Goal: Task Accomplishment & Management: Use online tool/utility

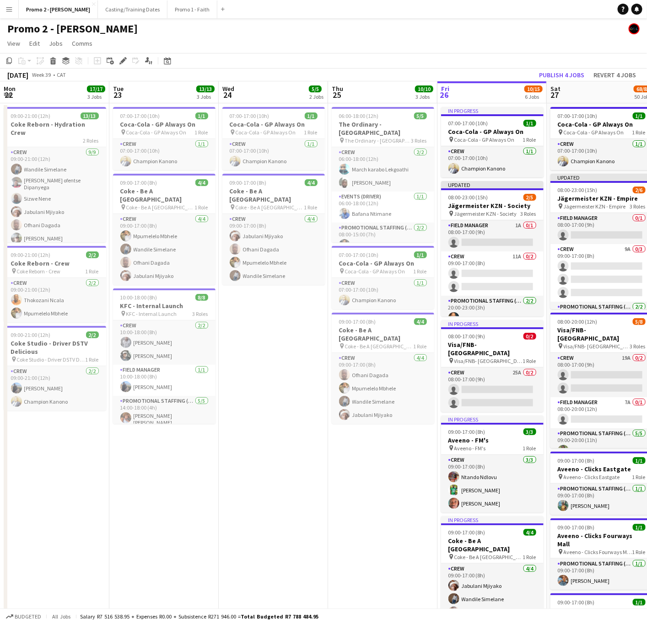
scroll to position [0, 256]
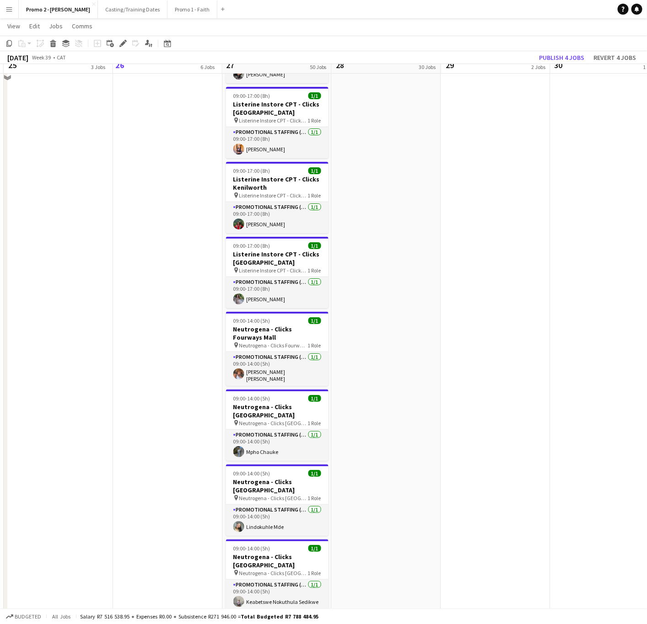
scroll to position [2539, 0]
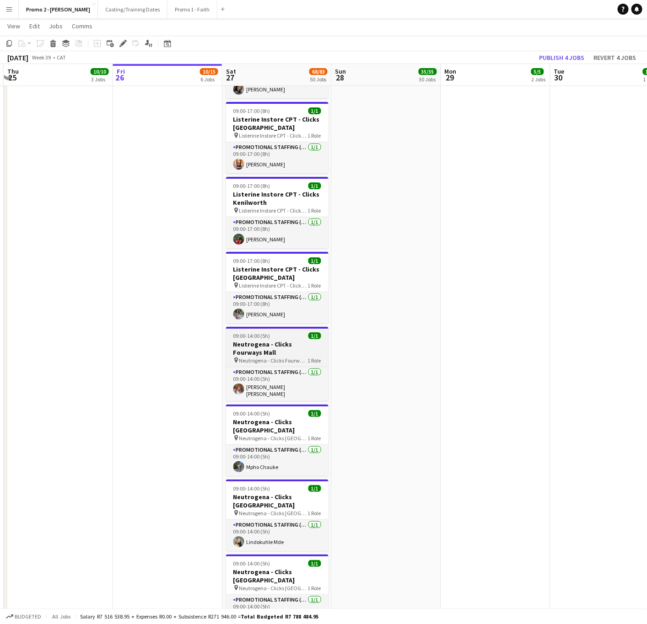
click at [283, 340] on h3 "Neutrogena - Clicks Fourways Mall" at bounding box center [277, 348] width 102 height 16
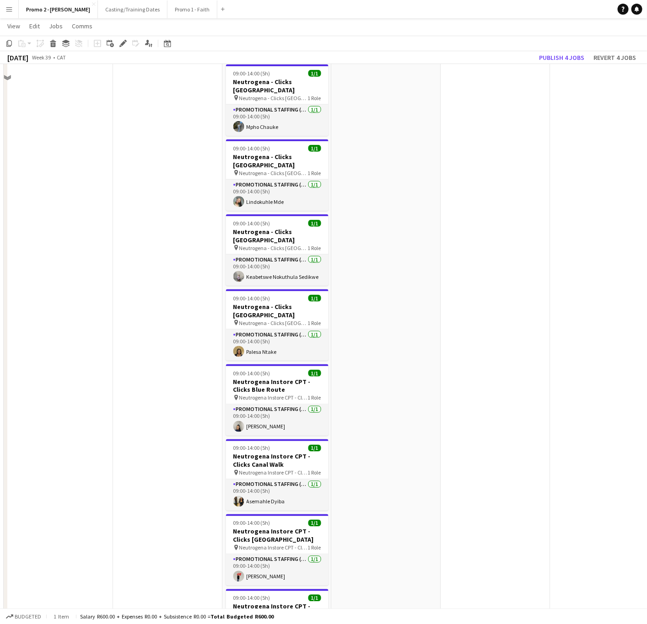
scroll to position [2882, 0]
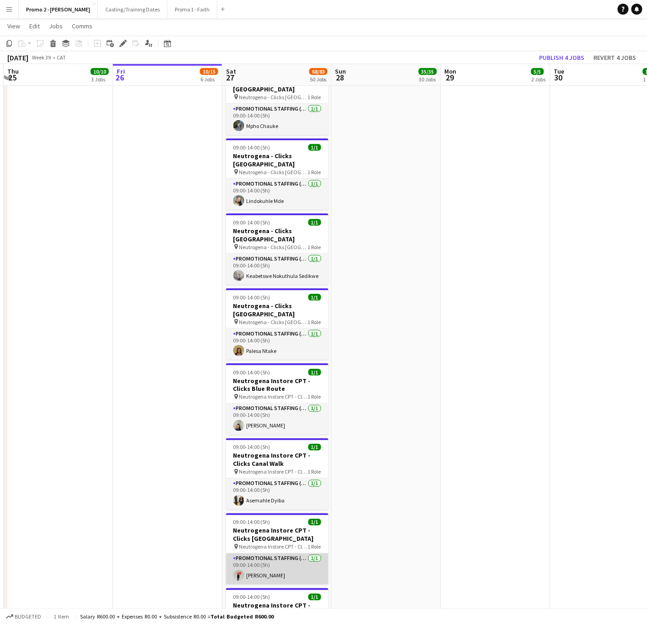
drag, startPoint x: 273, startPoint y: 505, endPoint x: 318, endPoint y: 505, distance: 45.3
click at [273, 554] on app-card-role "Promotional Staffing (Brand Ambassadors) [DATE] 09:00-14:00 (5h) [PERSON_NAME]" at bounding box center [277, 569] width 102 height 31
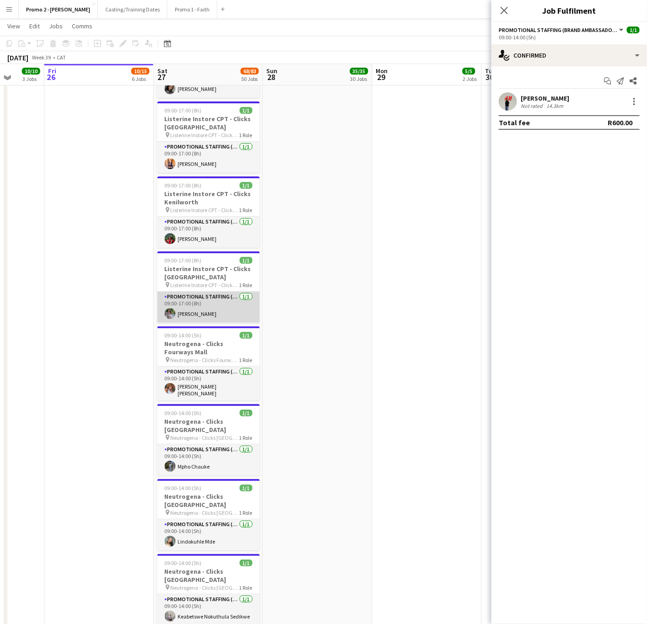
scroll to position [2539, 0]
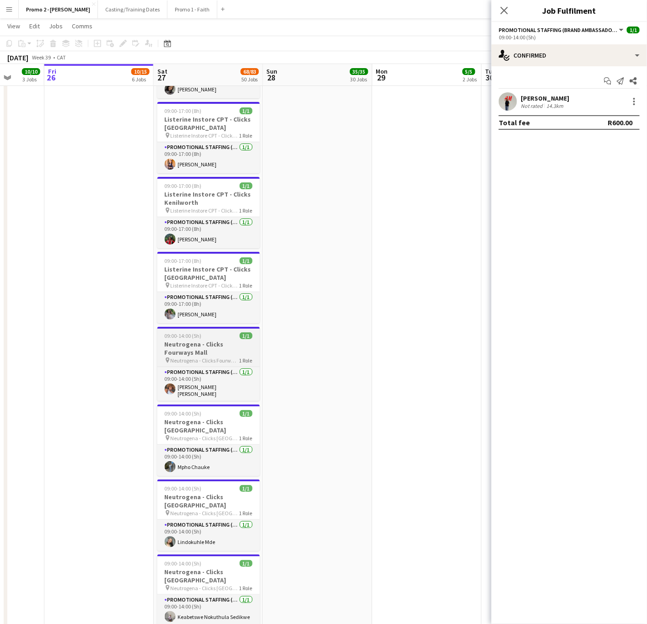
drag, startPoint x: 200, startPoint y: 279, endPoint x: 209, endPoint y: 283, distance: 9.4
click at [200, 340] on h3 "Neutrogena - Clicks Fourways Mall" at bounding box center [208, 348] width 102 height 16
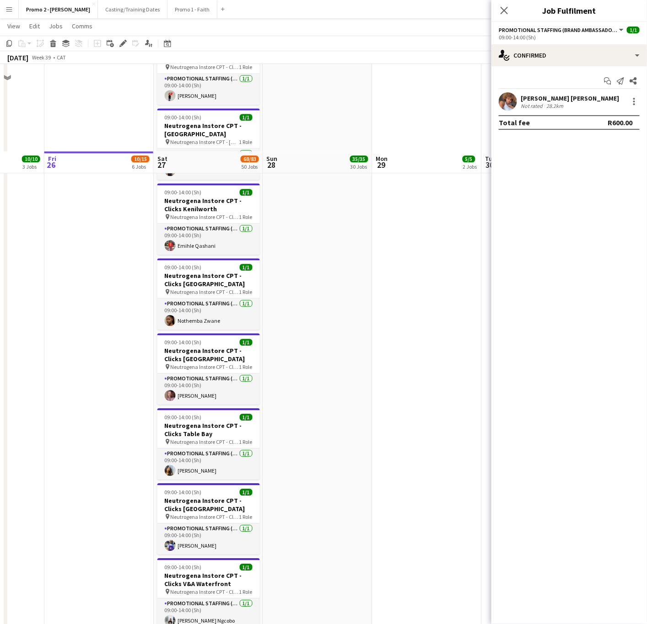
scroll to position [3568, 0]
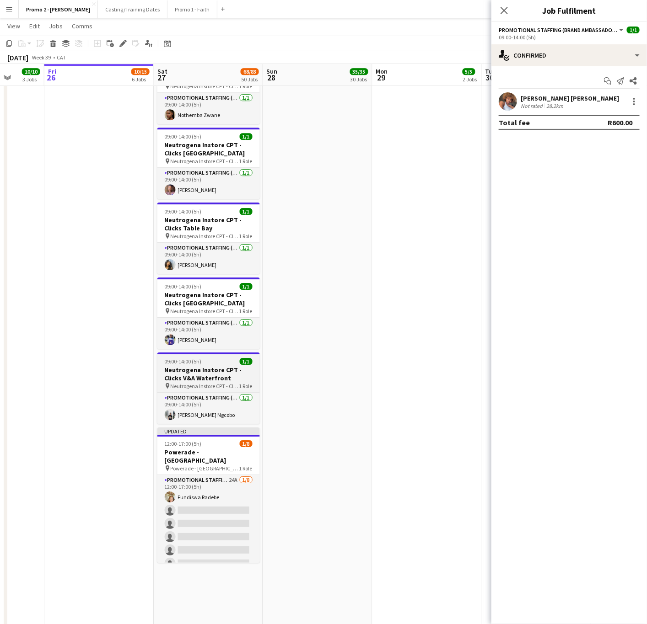
click at [197, 366] on h3 "Neutrogena Instore CPT - Clicks V&A Waterfront" at bounding box center [208, 374] width 102 height 16
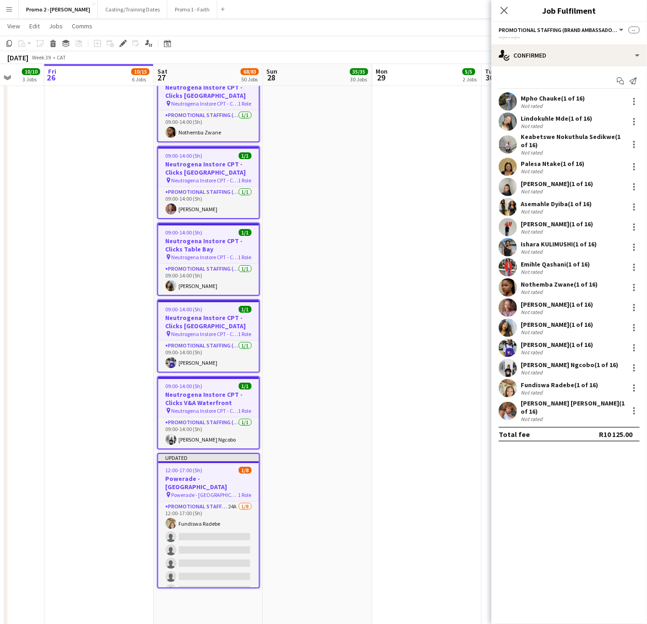
click at [198, 475] on h3 "Powerade - [GEOGRAPHIC_DATA]" at bounding box center [208, 483] width 101 height 16
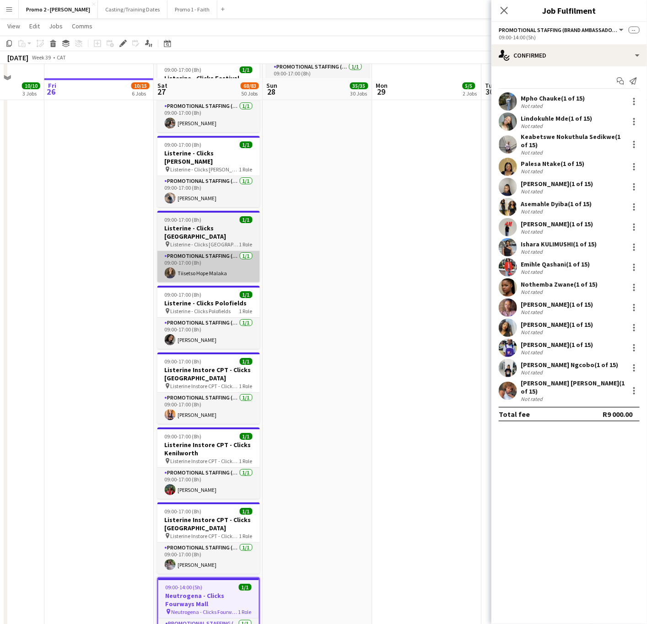
scroll to position [2333, 0]
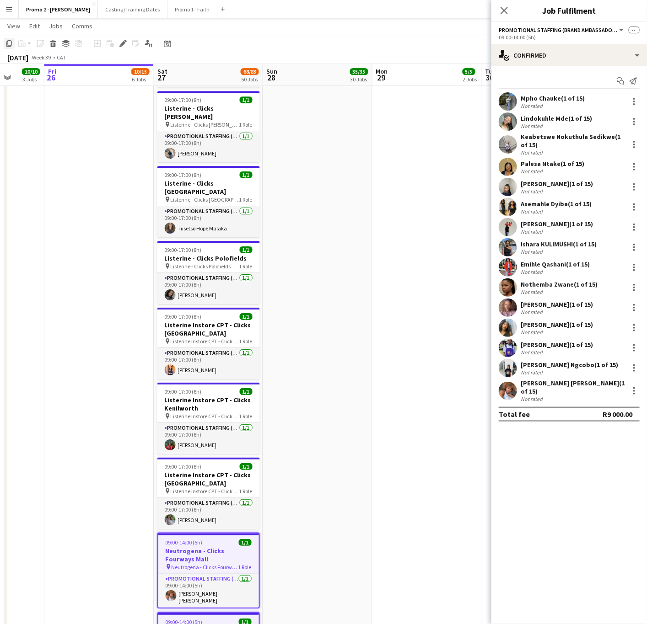
click at [9, 40] on icon at bounding box center [8, 43] width 5 height 6
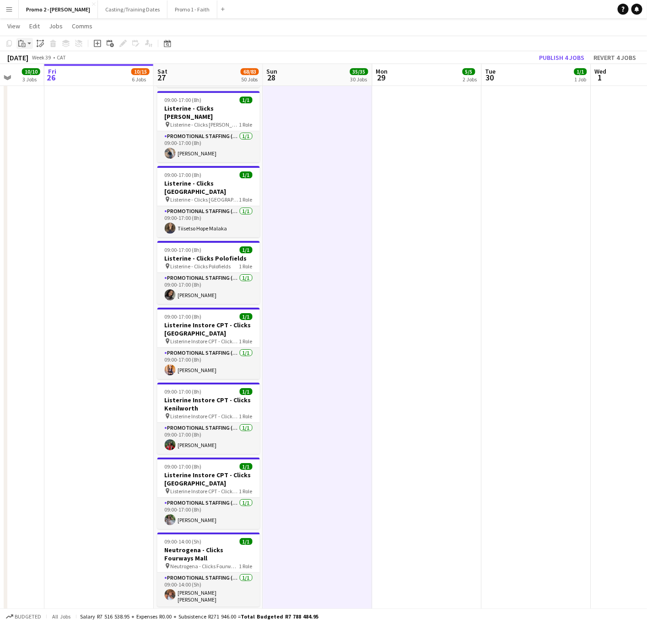
click at [19, 41] on icon at bounding box center [19, 44] width 3 height 6
click at [36, 76] on link "Paste with crew Ctrl+Shift+V" at bounding box center [67, 76] width 86 height 8
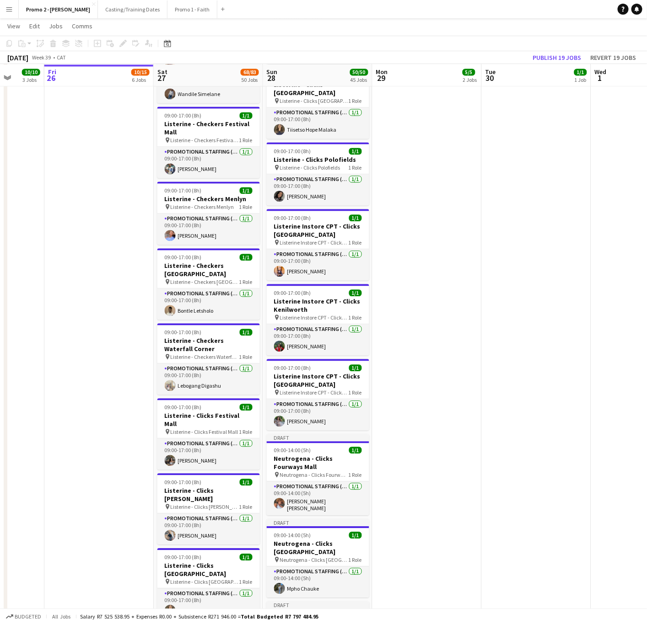
scroll to position [1921, 0]
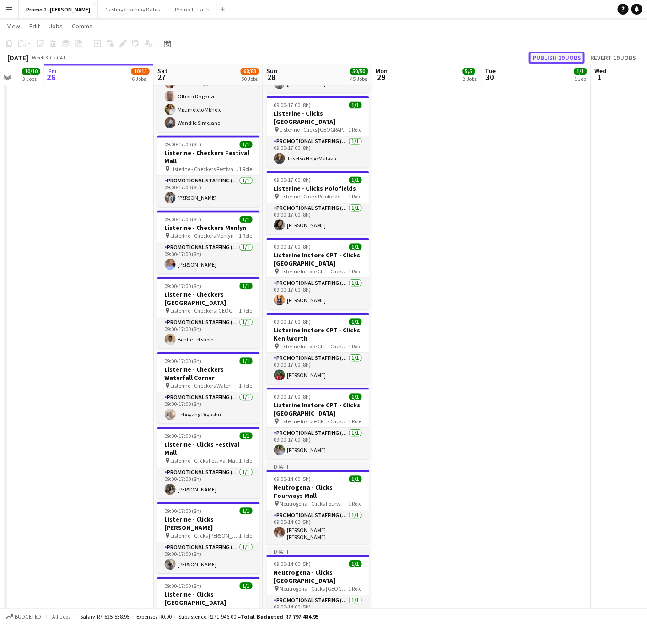
click at [573, 52] on button "Publish 19 jobs" at bounding box center [557, 58] width 56 height 12
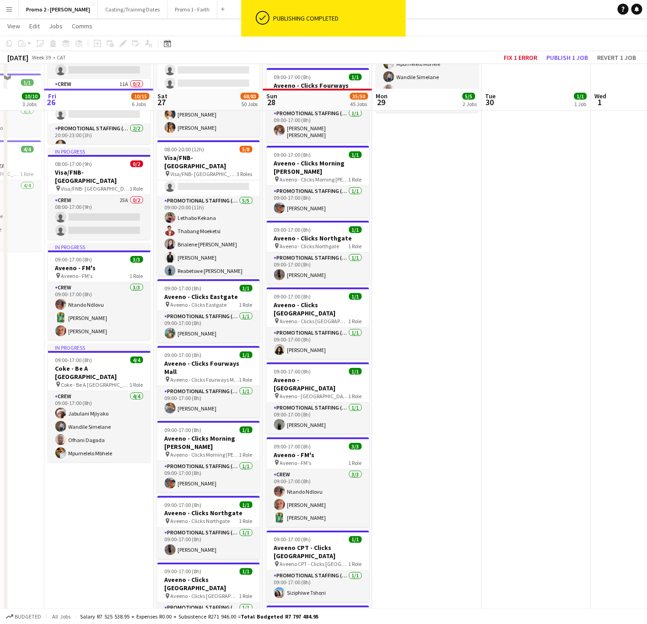
scroll to position [206, 0]
